Goal: Information Seeking & Learning: Learn about a topic

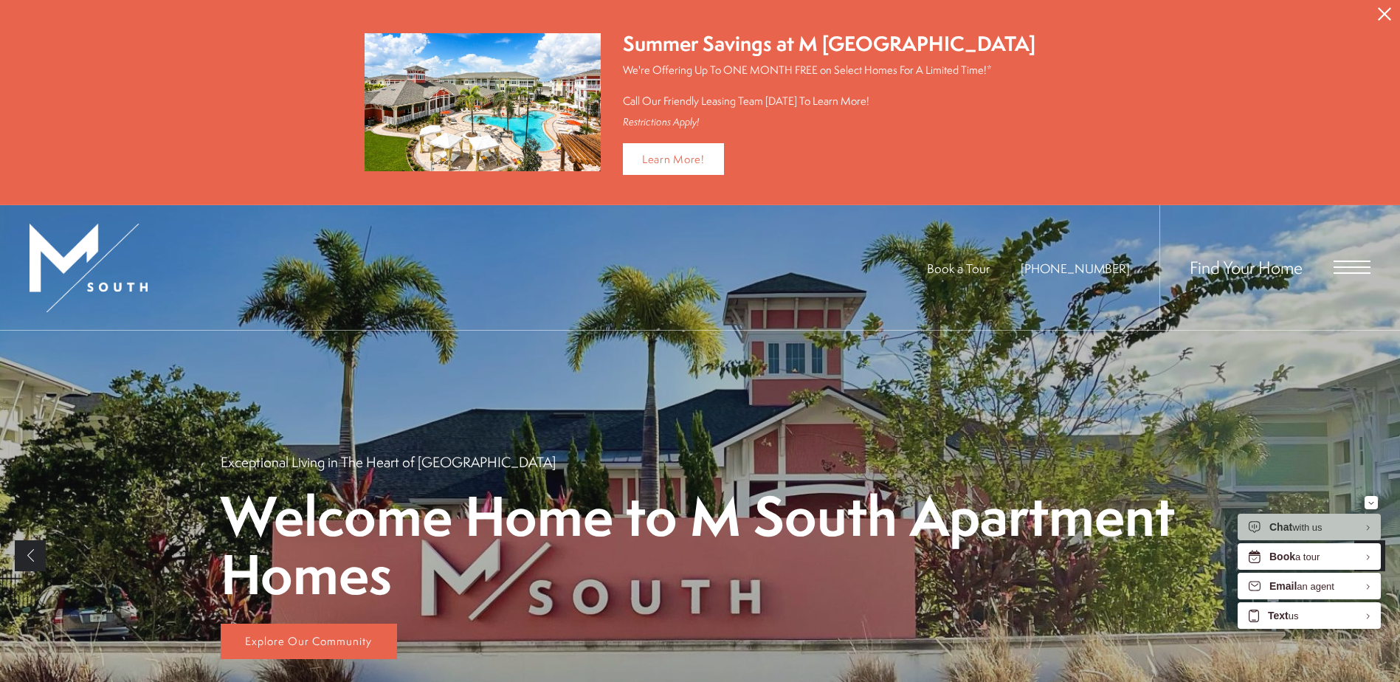
click at [1338, 263] on span "Open Menu" at bounding box center [1351, 266] width 37 height 13
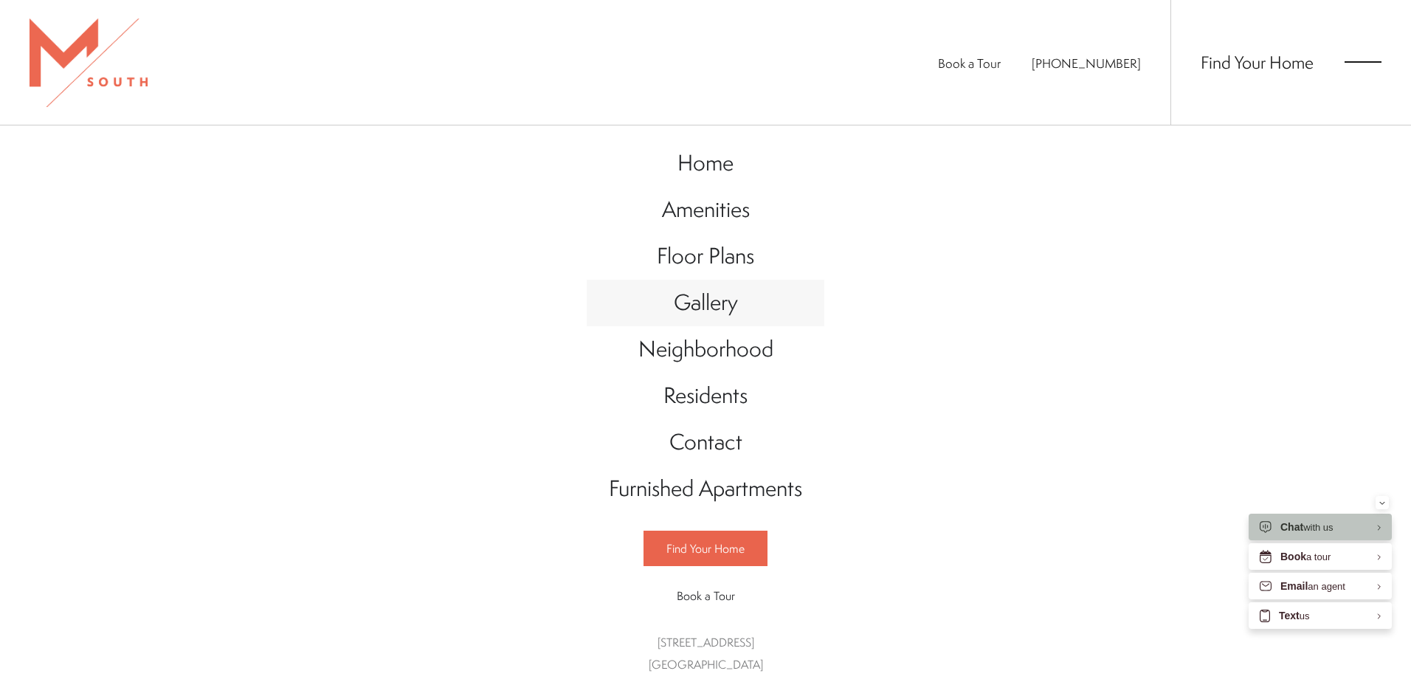
click at [719, 304] on span "Gallery" at bounding box center [706, 302] width 64 height 30
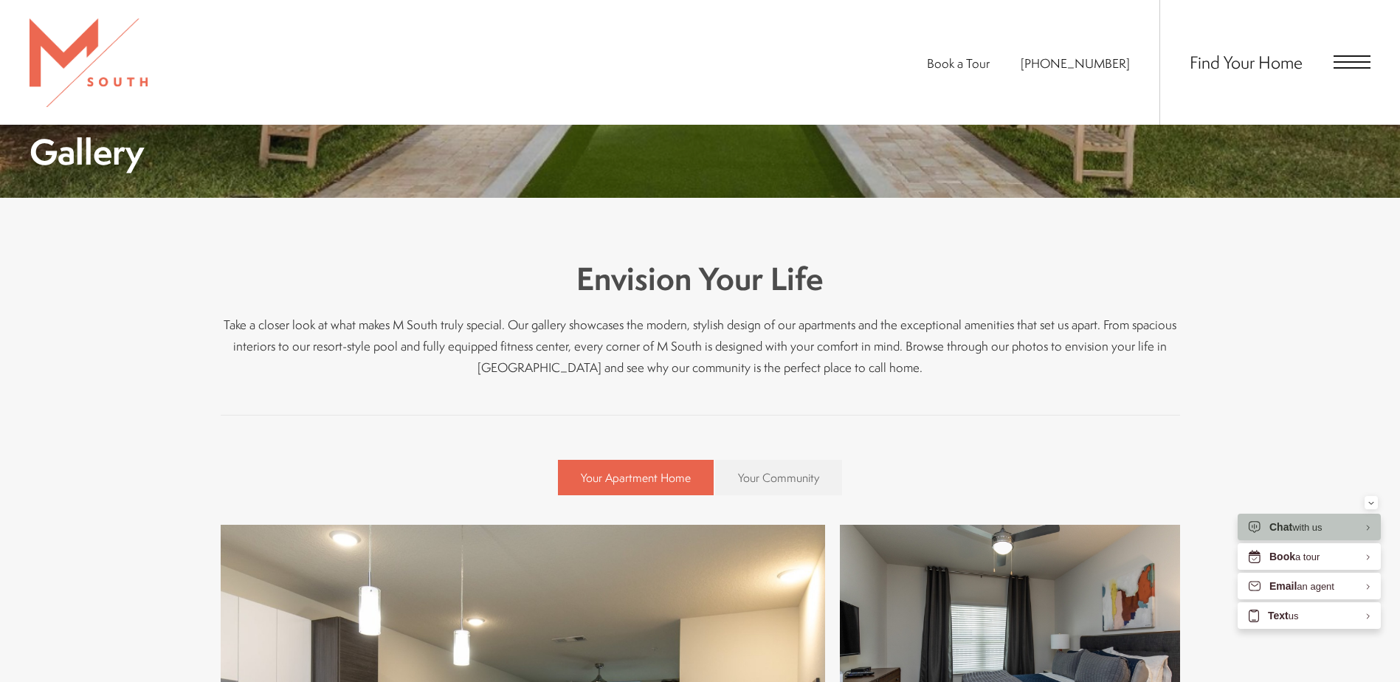
scroll to position [369, 0]
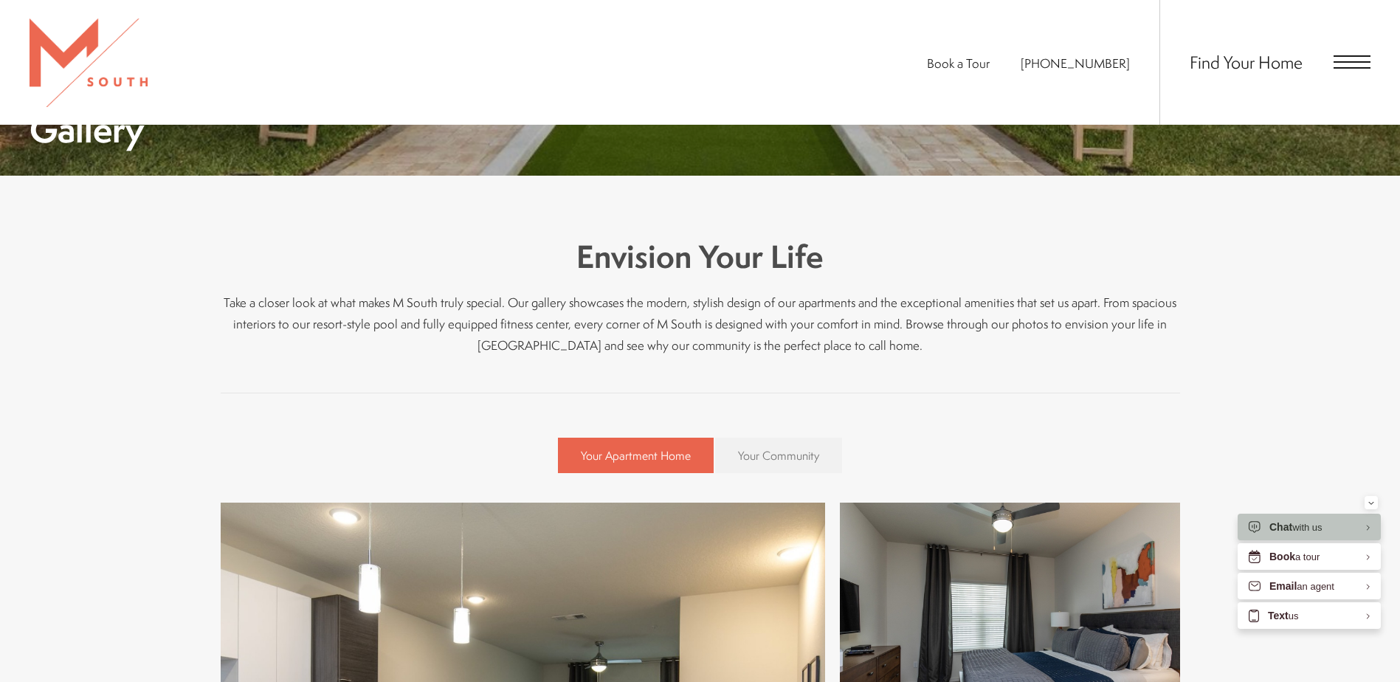
click at [791, 469] on link "Your Community" at bounding box center [778, 455] width 127 height 35
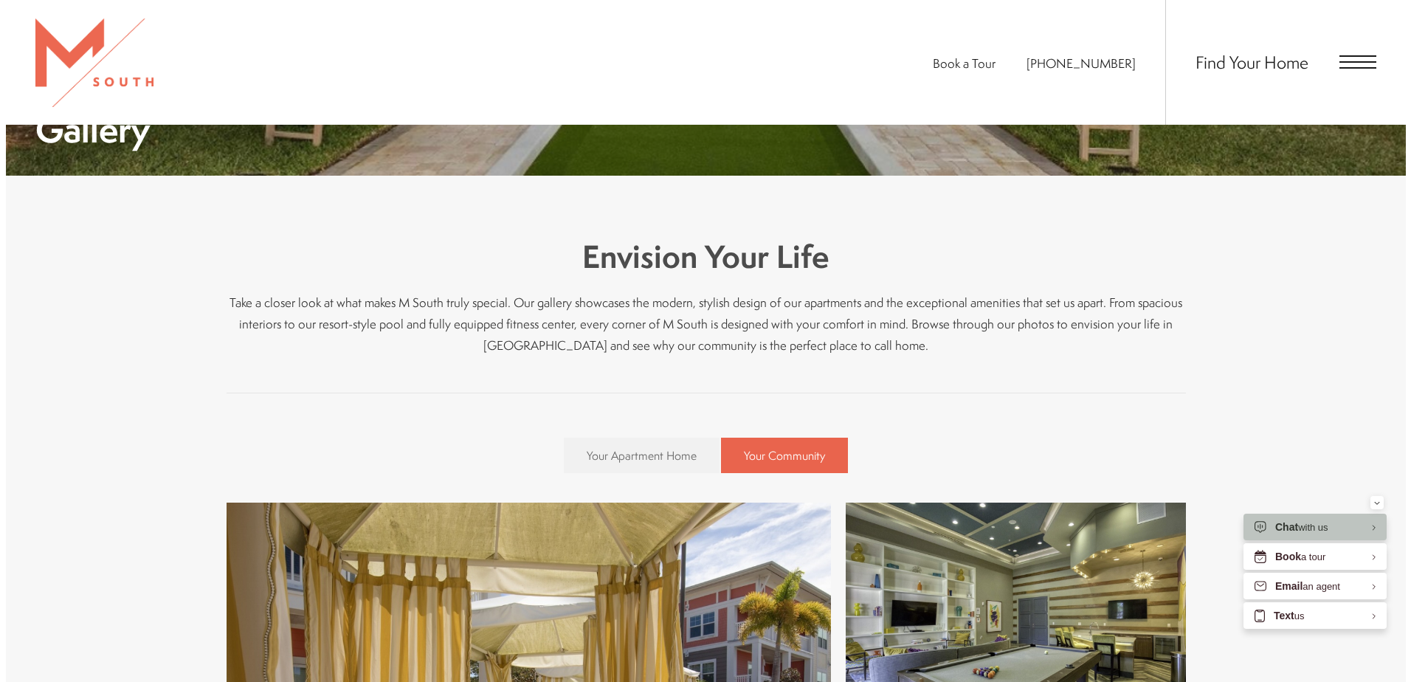
scroll to position [0, 0]
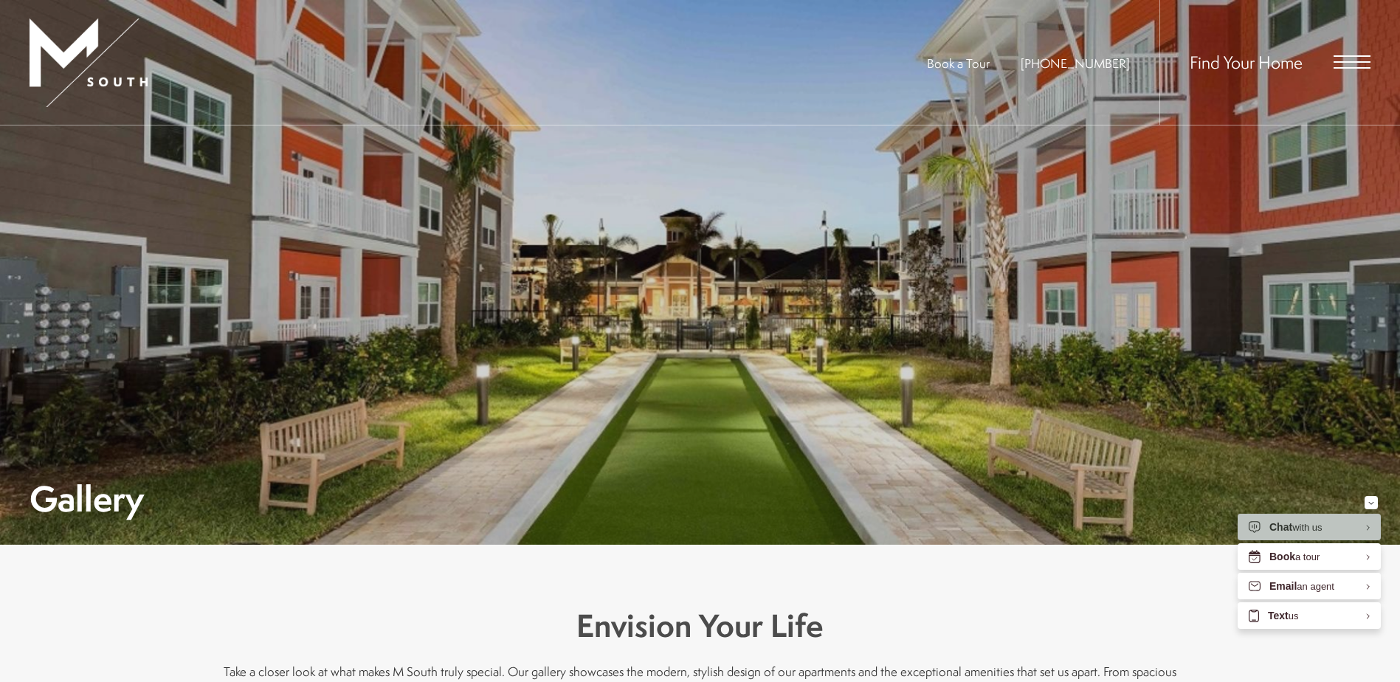
click at [1338, 66] on span "Open Menu" at bounding box center [1351, 61] width 37 height 13
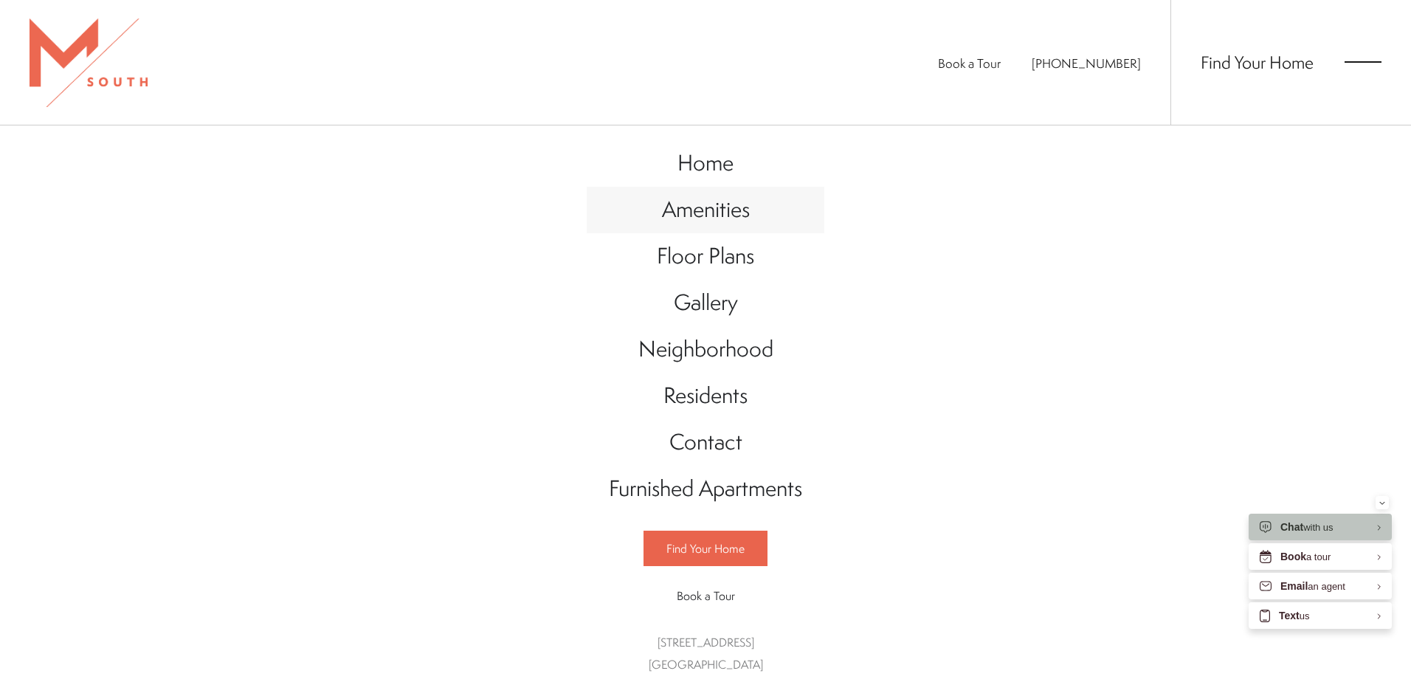
click at [718, 207] on span "Amenities" at bounding box center [706, 209] width 88 height 30
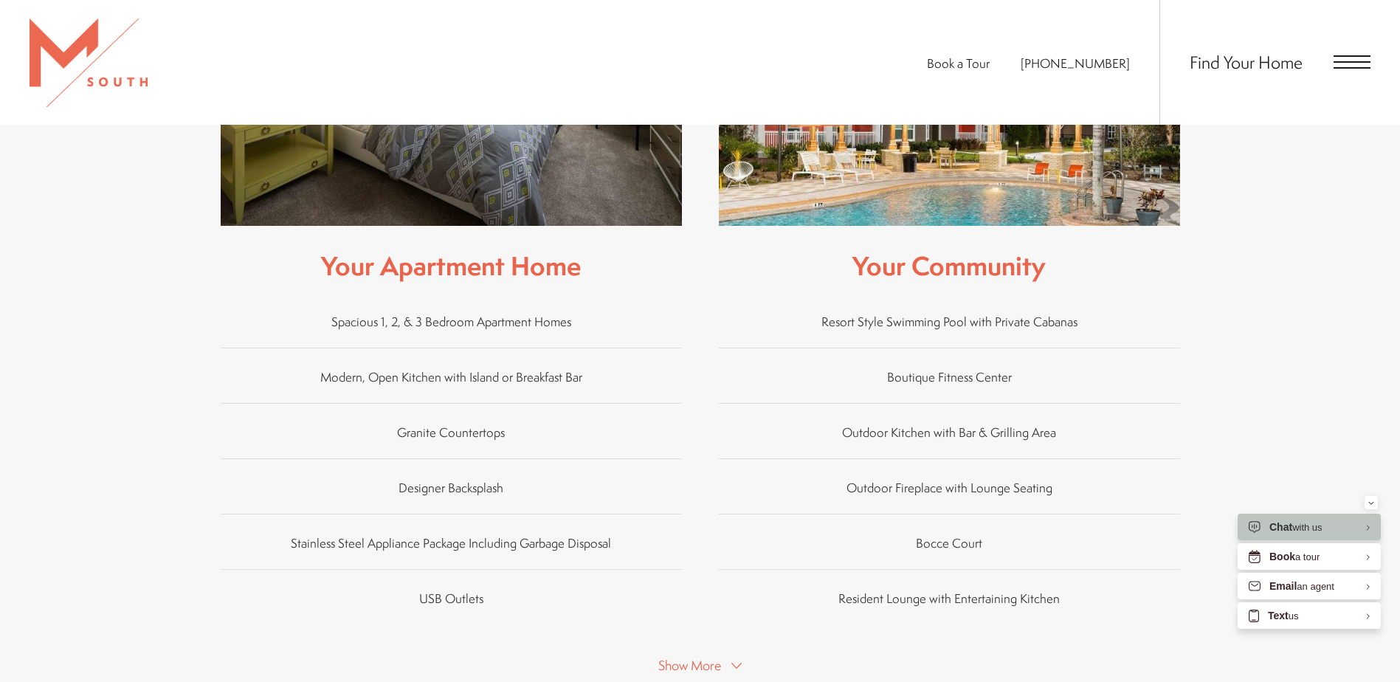
scroll to position [885, 0]
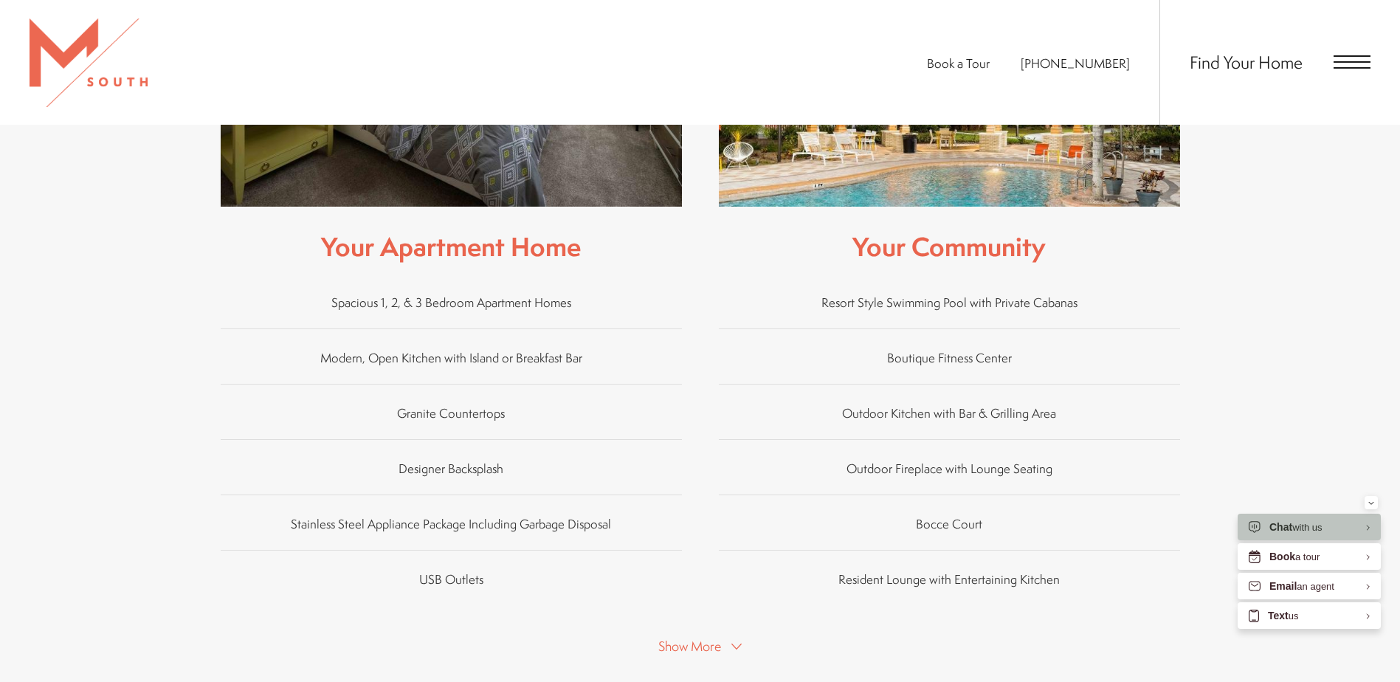
click at [702, 637] on span "Show More" at bounding box center [689, 646] width 63 height 18
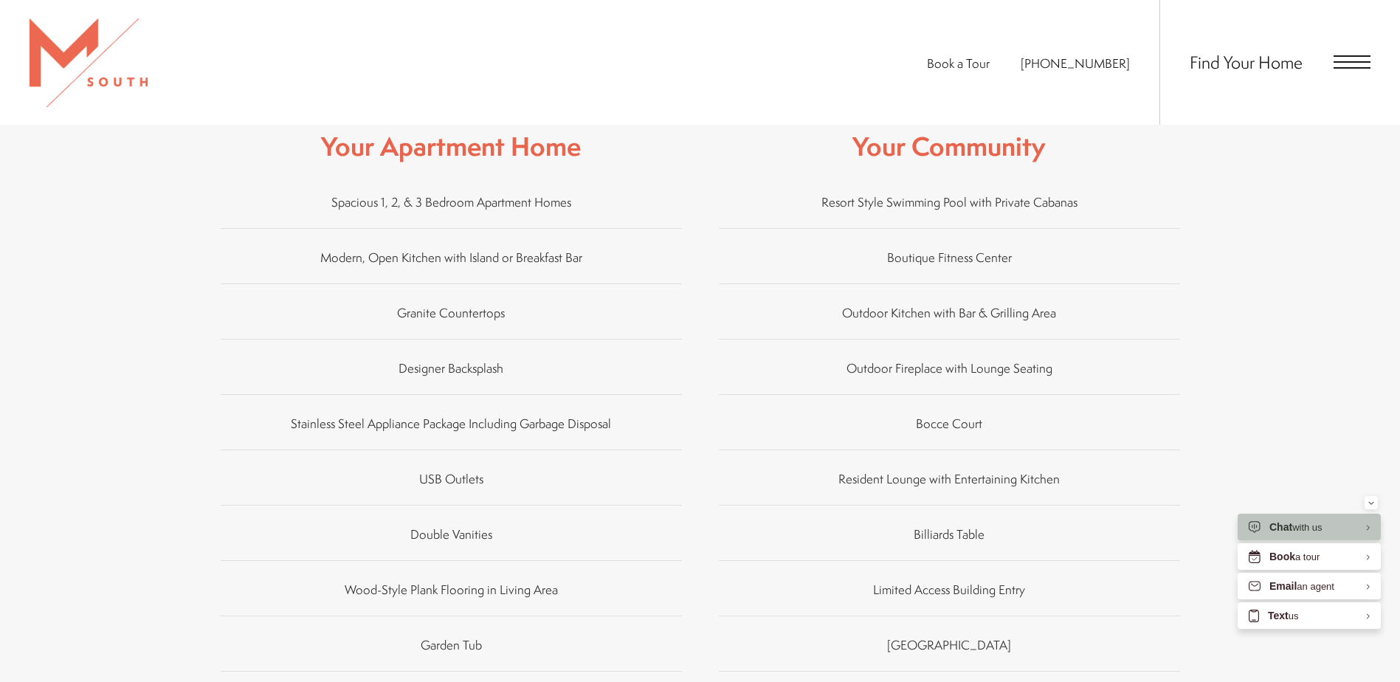
scroll to position [959, 0]
